Goal: Task Accomplishment & Management: Manage account settings

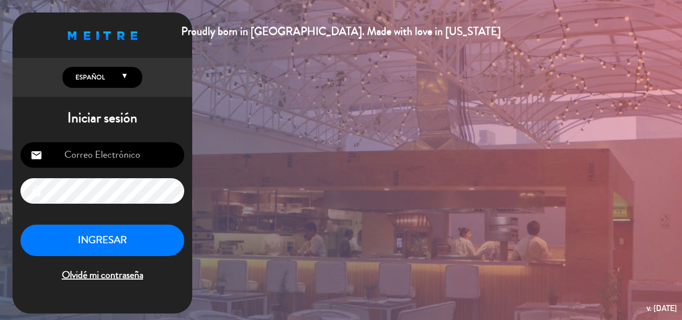
type input "[EMAIL_ADDRESS][DOMAIN_NAME]"
click at [123, 235] on button "INGRESAR" at bounding box center [102, 240] width 164 height 31
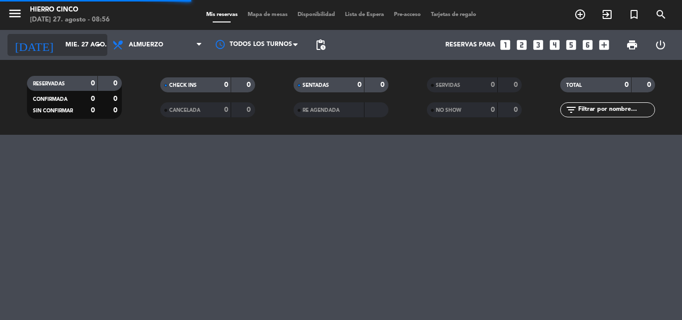
click at [101, 40] on icon "arrow_drop_down" at bounding box center [99, 45] width 12 height 12
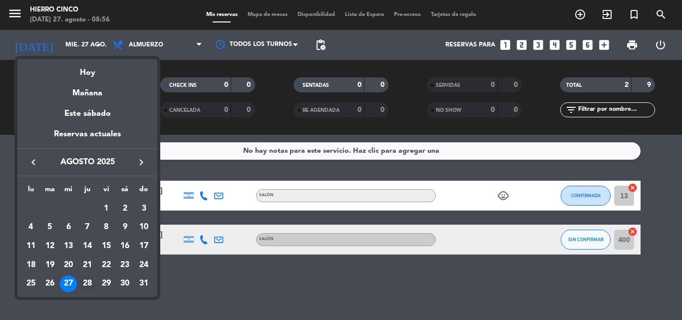
click at [86, 280] on div "28" at bounding box center [87, 284] width 17 height 17
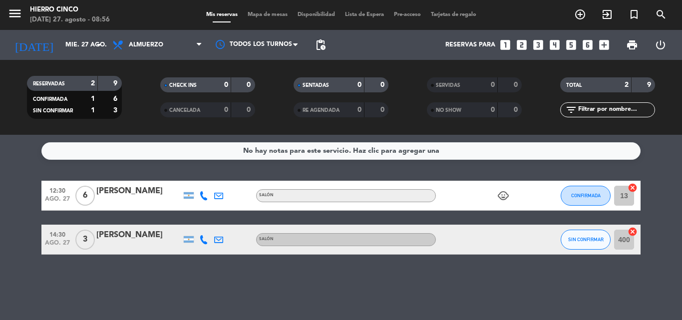
type input "jue. 28 ago."
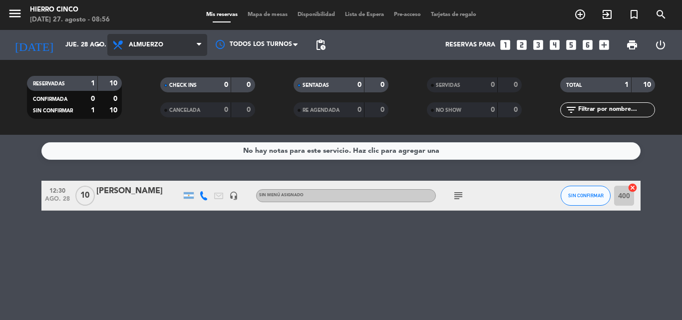
click at [196, 45] on span "Almuerzo" at bounding box center [157, 45] width 100 height 22
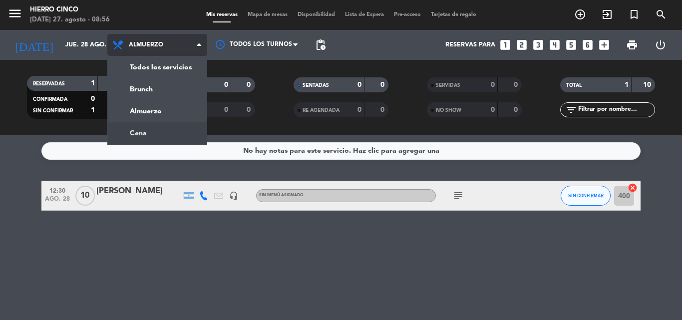
click at [160, 124] on div "menu Hierro Cinco [DATE] 27. agosto - 08:56 Mis reservas Mapa de mesas Disponib…" at bounding box center [341, 67] width 682 height 135
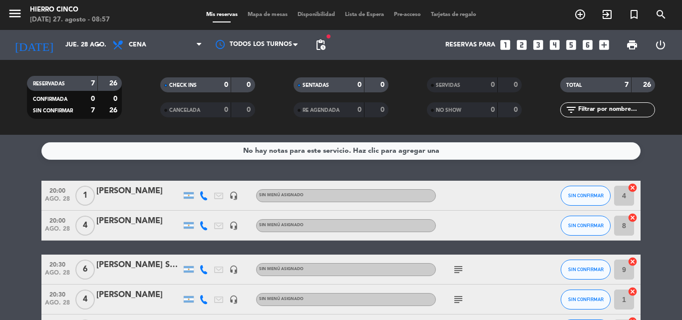
click at [667, 200] on bookings-row "20:00 [DATE] 1 [PERSON_NAME] headset_mic Sin menú asignado SIN CONFIRMAR 4 canc…" at bounding box center [341, 300] width 682 height 238
click at [651, 164] on div "No hay notas para este servicio. Haz clic para agregar una 20:00 [DATE] 1 [PERS…" at bounding box center [341, 227] width 682 height 185
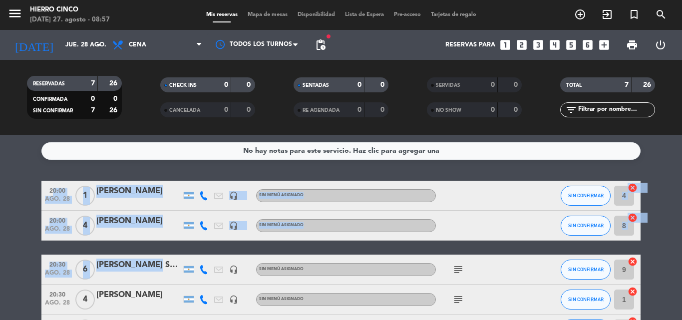
scroll to position [148, 0]
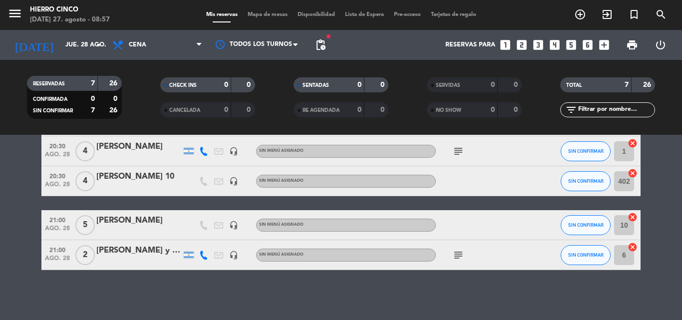
drag, startPoint x: 158, startPoint y: 243, endPoint x: 154, endPoint y: 278, distance: 35.1
click at [154, 278] on div "No hay notas para este servicio. Haz clic para agregar una 20:00 [DATE] 1 [PERS…" at bounding box center [341, 227] width 682 height 185
click at [143, 296] on div "No hay notas para este servicio. Haz clic para agregar una 20:00 [DATE] 1 [PERS…" at bounding box center [341, 227] width 682 height 185
